Goal: Task Accomplishment & Management: Manage account settings

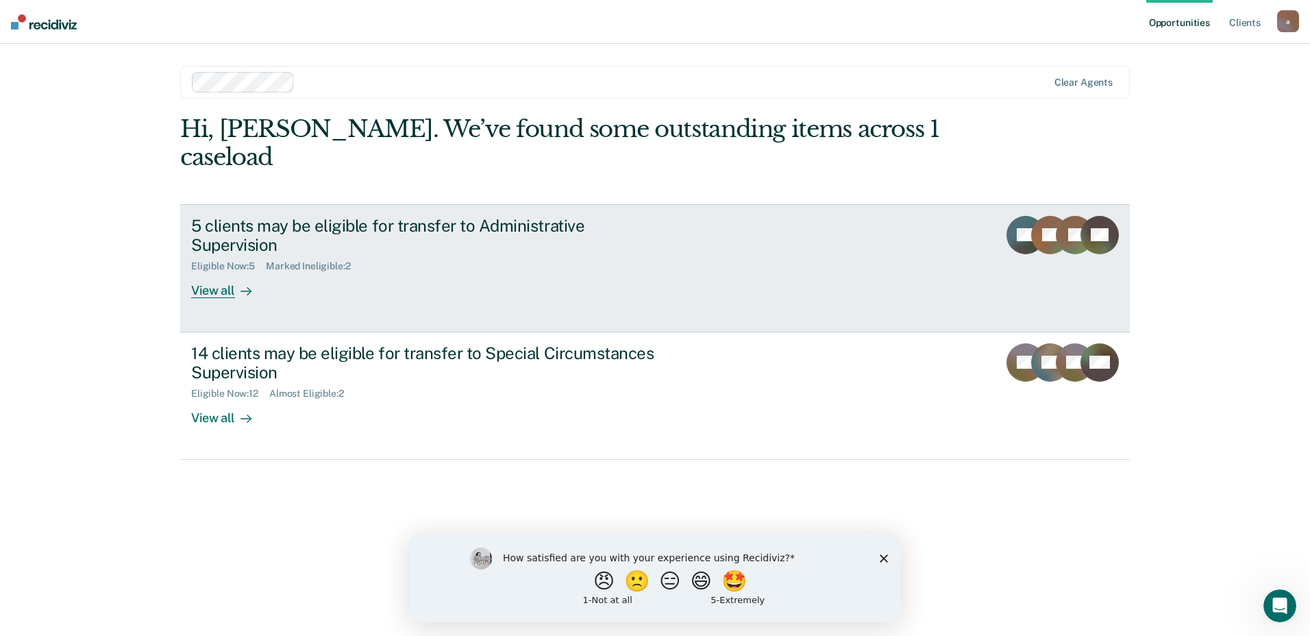
click at [538, 255] on div "Eligible Now : 5 Marked Ineligible : 2" at bounding box center [431, 263] width 481 height 17
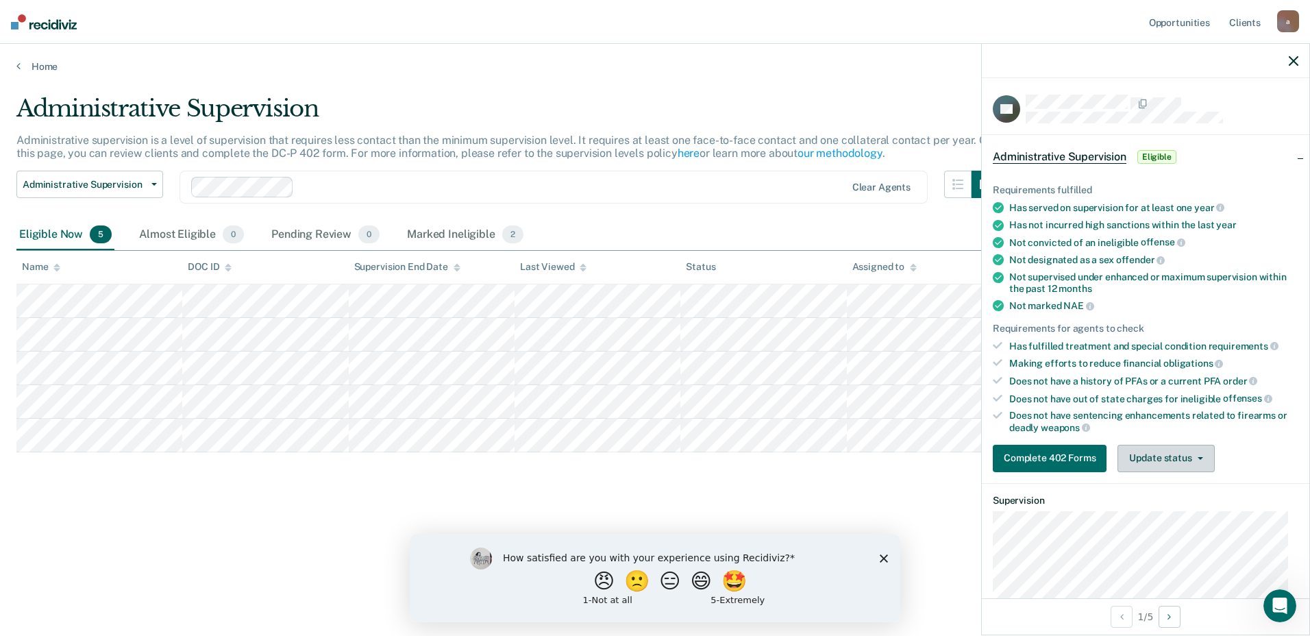
click at [1177, 453] on button "Update status" at bounding box center [1165, 458] width 97 height 27
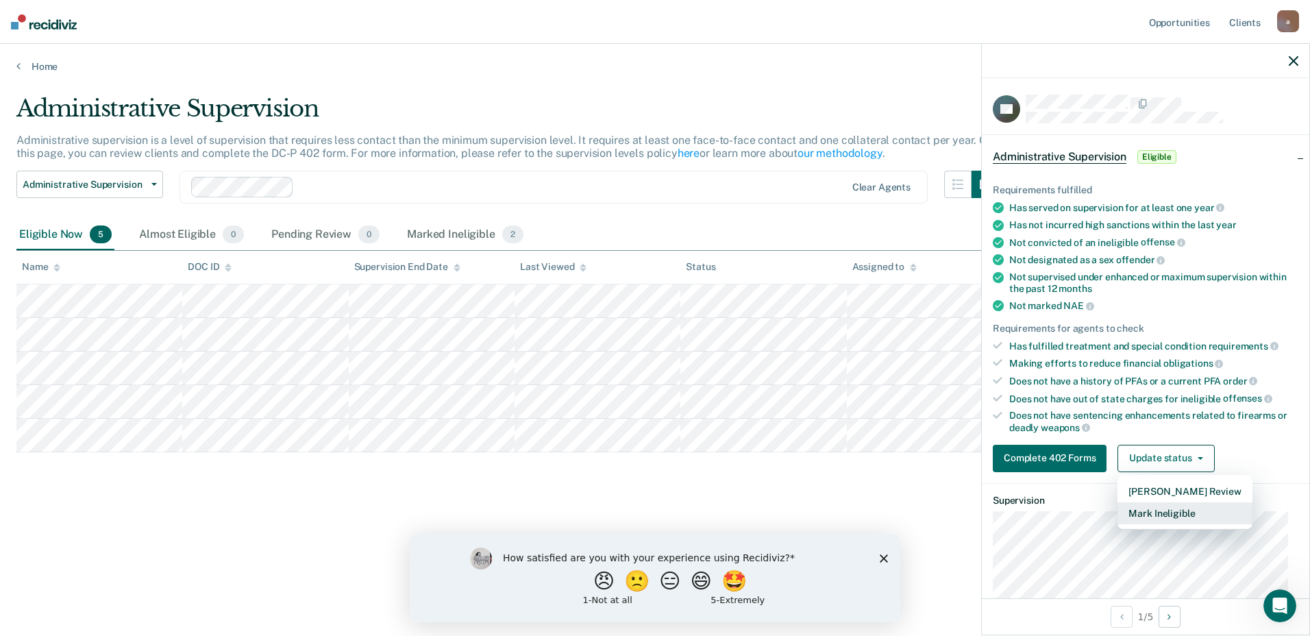
click at [1174, 508] on button "Mark Ineligible" at bounding box center [1184, 513] width 134 height 22
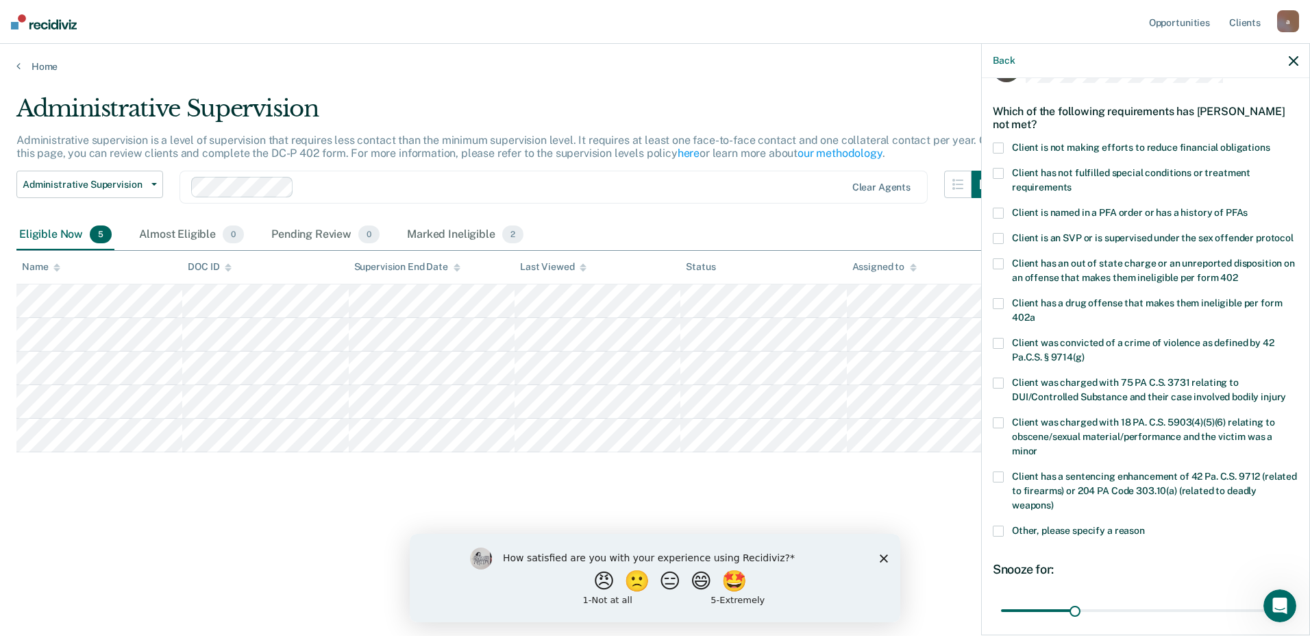
scroll to position [68, 0]
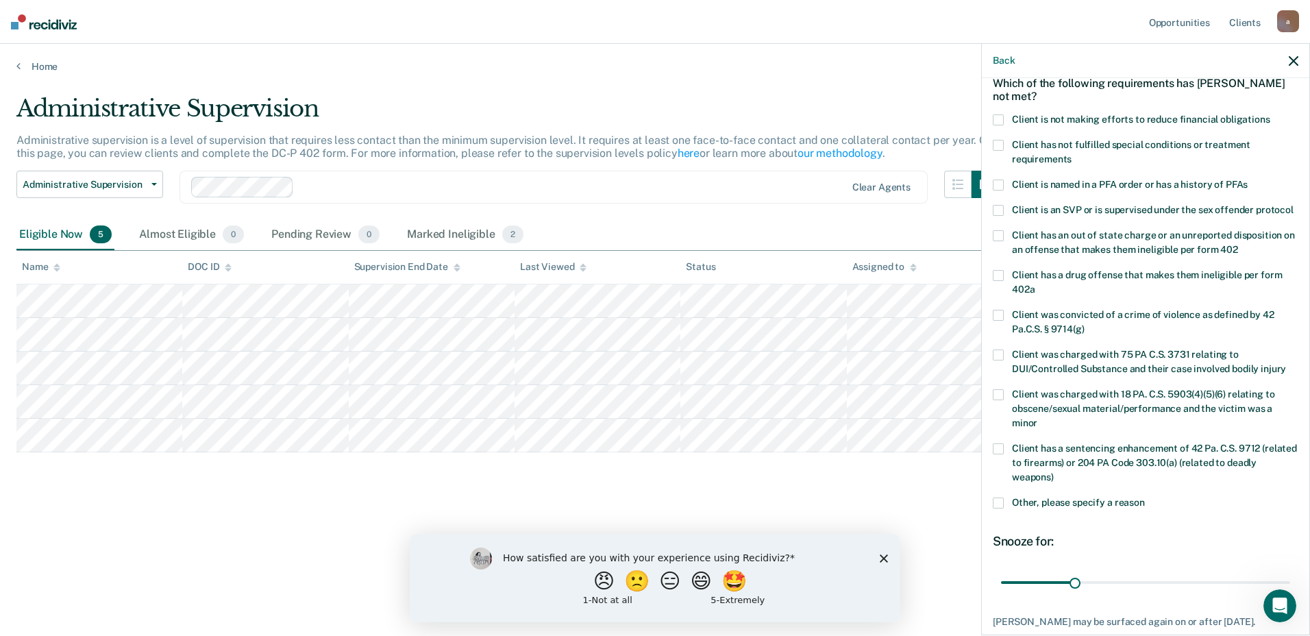
click at [1058, 508] on span "Other, please specify a reason" at bounding box center [1078, 502] width 133 height 11
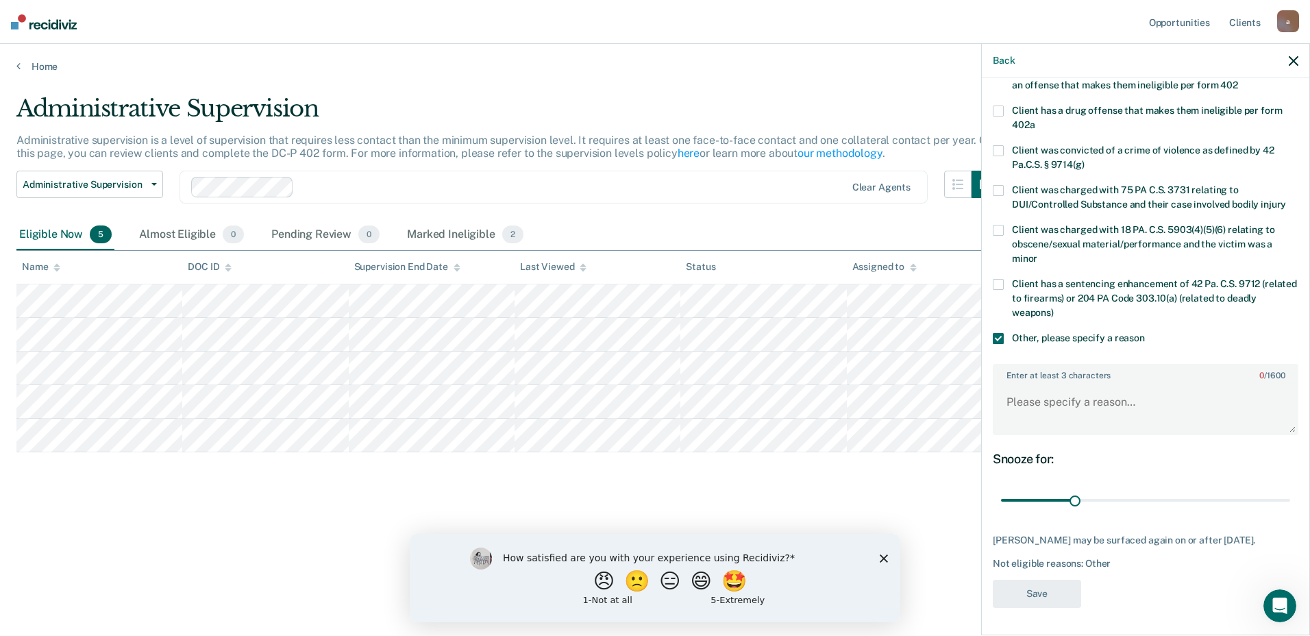
scroll to position [258, 0]
click at [1071, 418] on textarea "Enter at least 3 characters 0 / 1600" at bounding box center [1145, 408] width 303 height 51
type textarea "not enough time remaining"
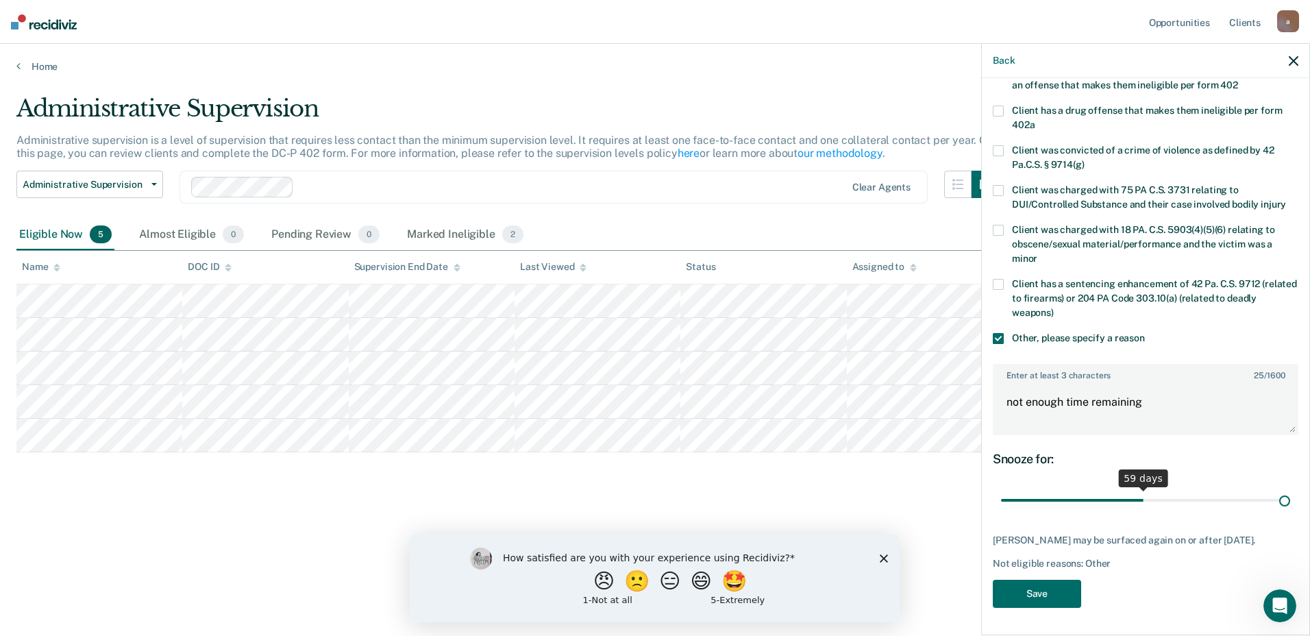
scroll to position [246, 0]
drag, startPoint x: 1068, startPoint y: 493, endPoint x: 1312, endPoint y: 492, distance: 243.8
type input "119"
click at [1290, 492] on input "range" at bounding box center [1145, 500] width 289 height 24
click at [1015, 598] on button "Save" at bounding box center [1036, 593] width 88 height 28
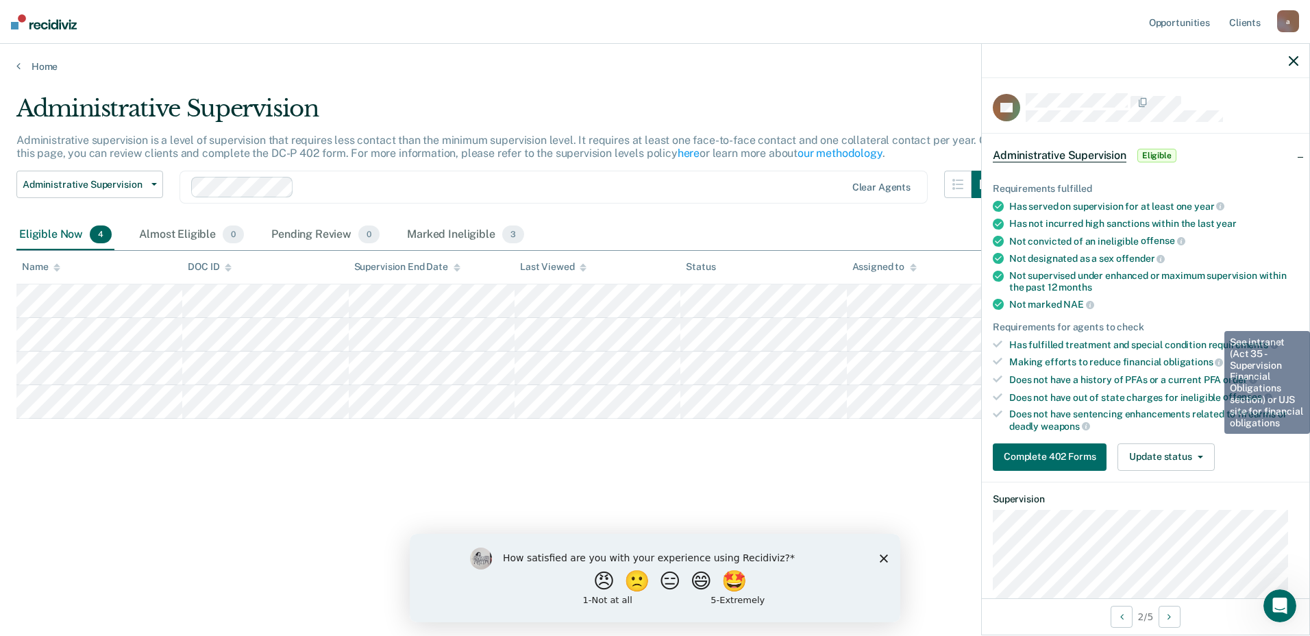
scroll to position [0, 0]
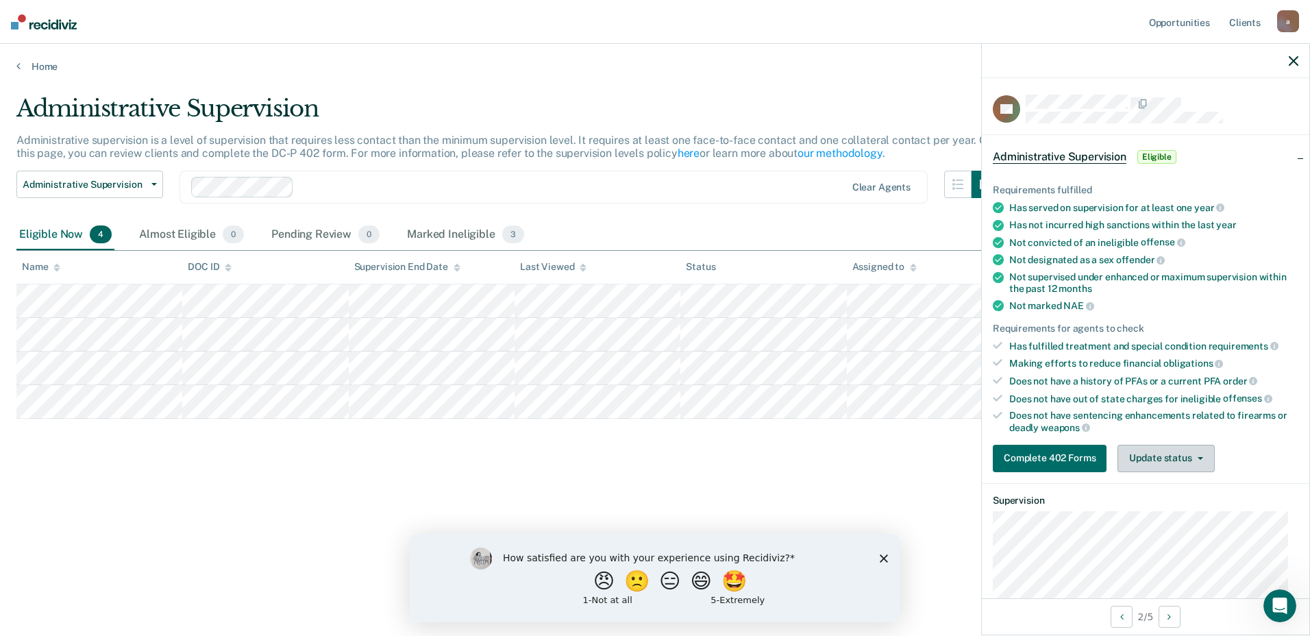
click at [1151, 464] on button "Update status" at bounding box center [1165, 458] width 97 height 27
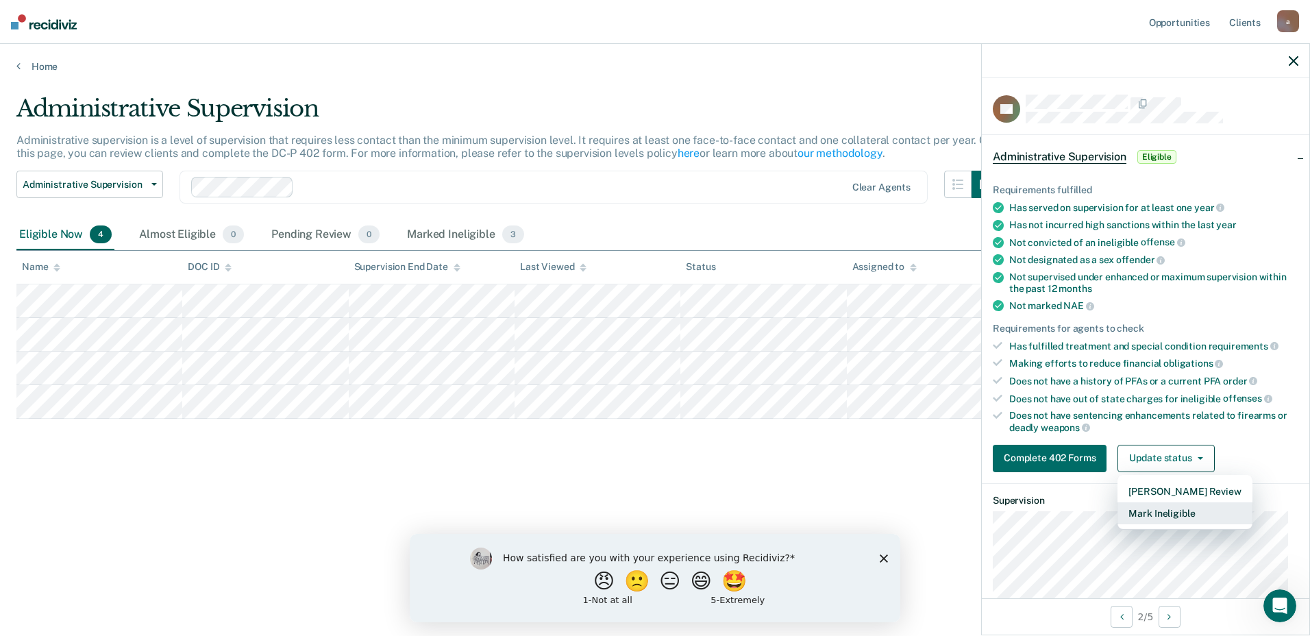
click at [1156, 508] on button "Mark Ineligible" at bounding box center [1184, 513] width 134 height 22
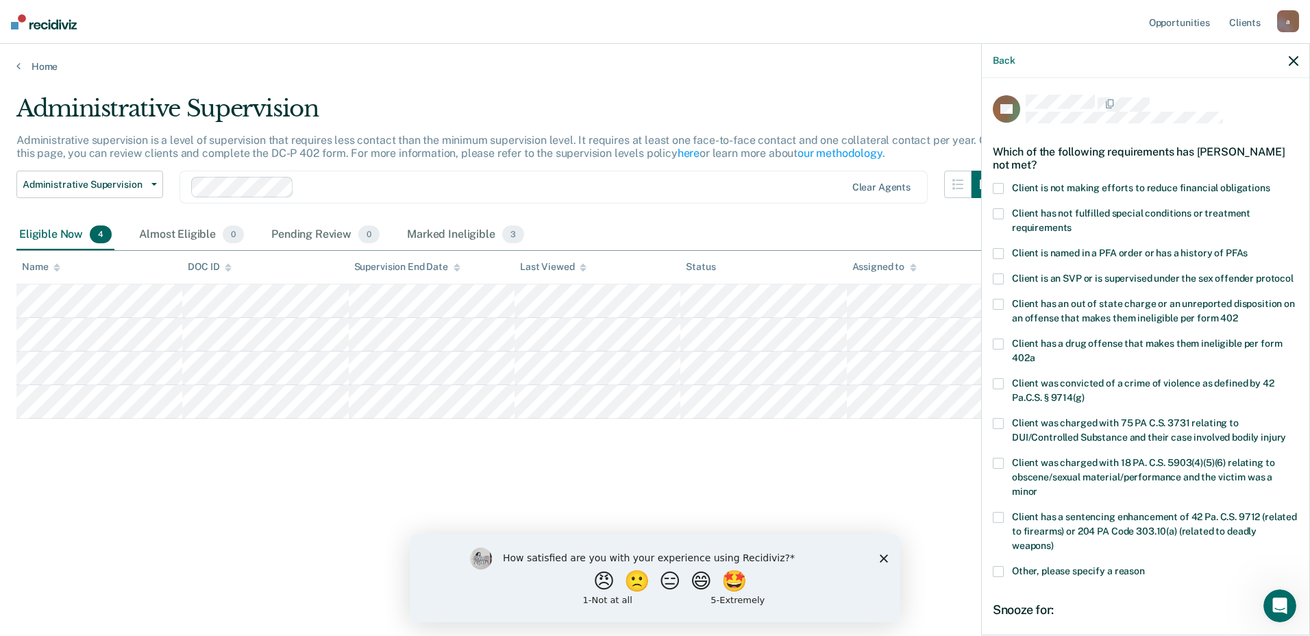
click at [1112, 188] on span "Client is not making efforts to reduce financial obligations" at bounding box center [1141, 187] width 258 height 11
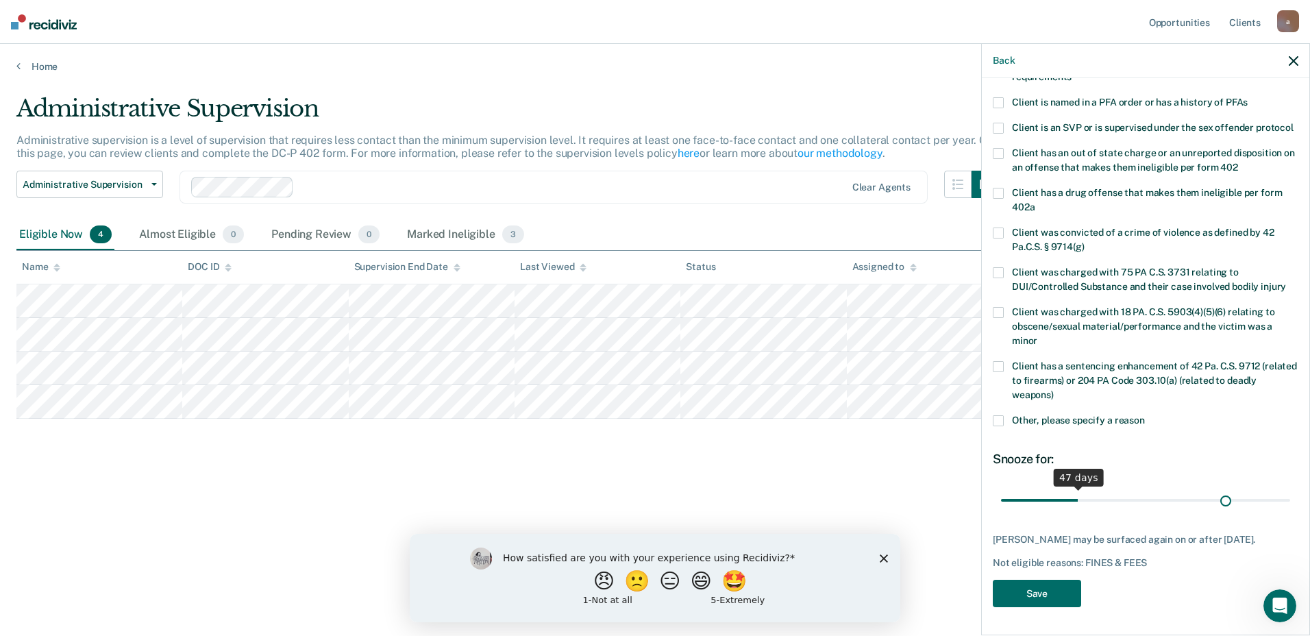
scroll to position [163, 0]
drag, startPoint x: 1044, startPoint y: 487, endPoint x: 1312, endPoint y: 481, distance: 267.2
type input "180"
click at [1290, 488] on input "range" at bounding box center [1145, 500] width 289 height 24
click at [1035, 587] on button "Save" at bounding box center [1036, 593] width 88 height 28
